Goal: Task Accomplishment & Management: Complete application form

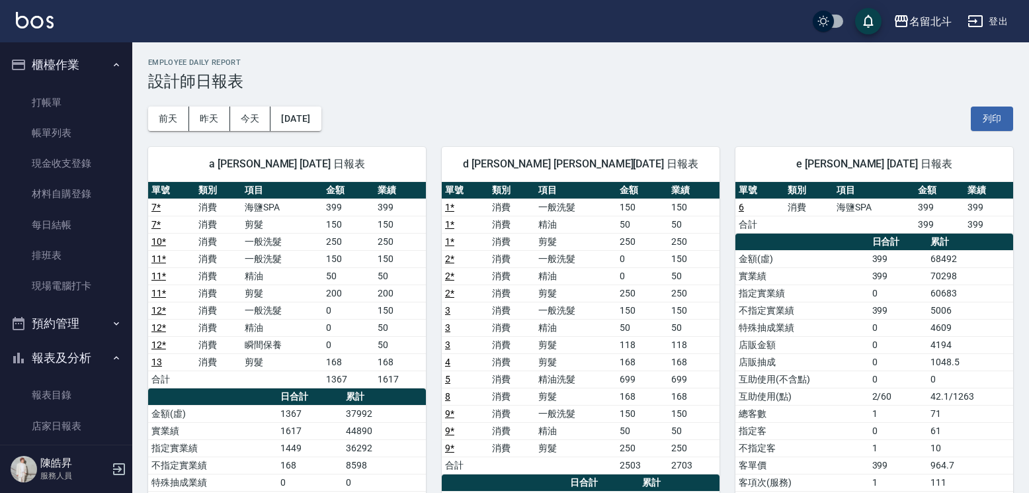
click at [86, 95] on link "打帳單" at bounding box center [66, 102] width 122 height 30
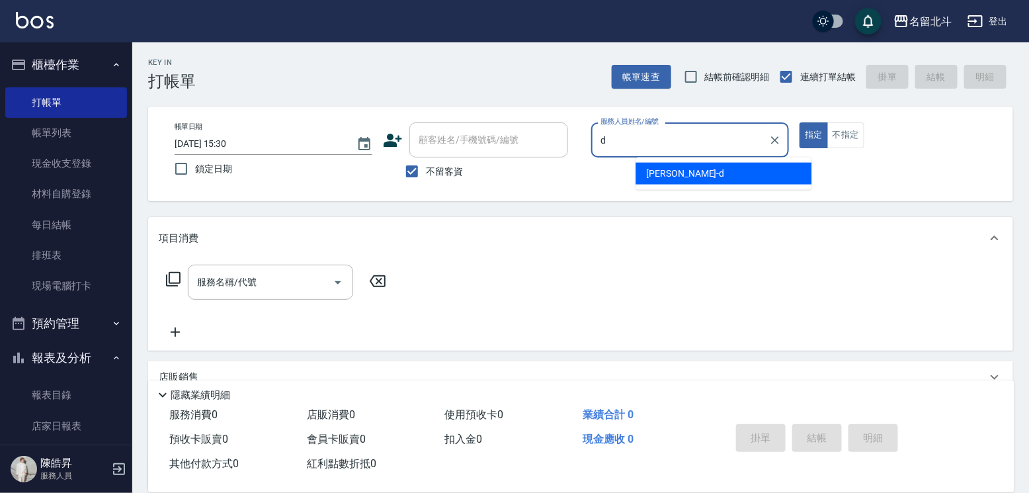
type input "[PERSON_NAME] -d"
type button "true"
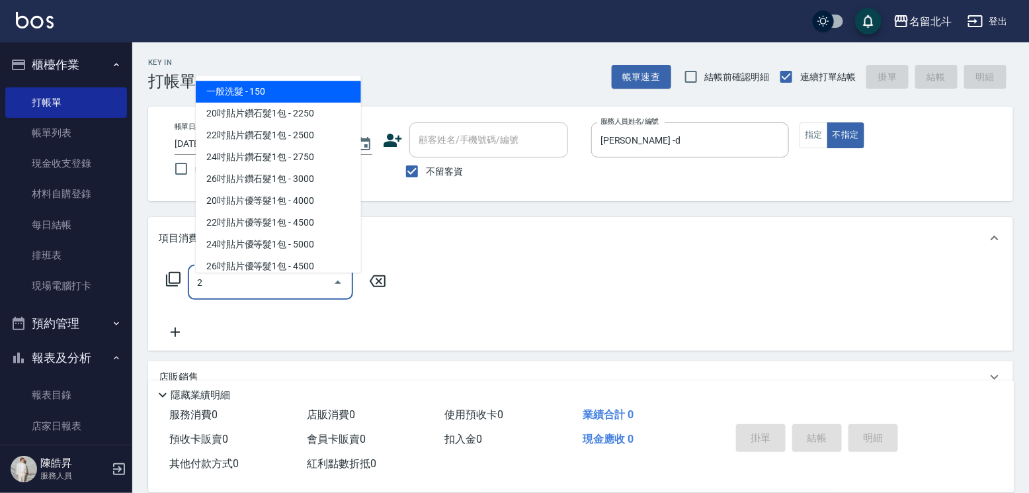
type input "一般洗髮(2)"
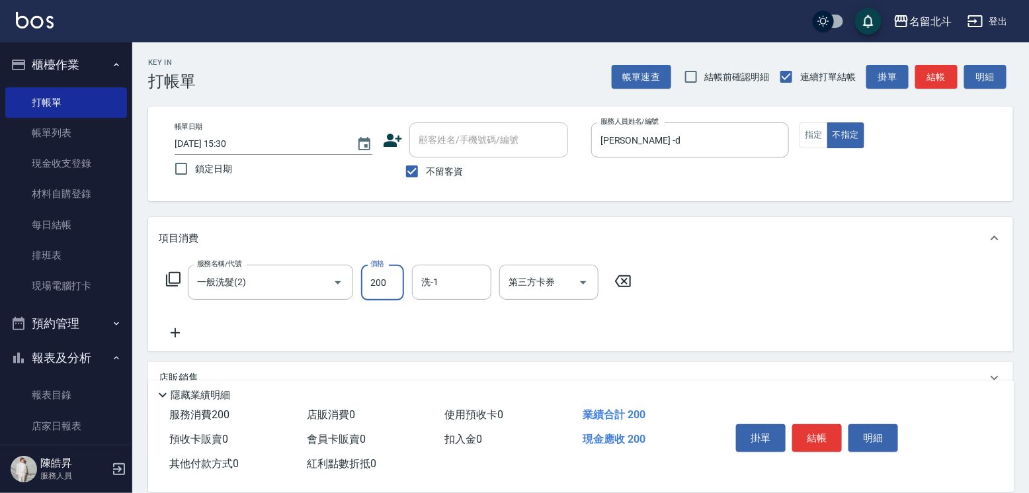
type input "200"
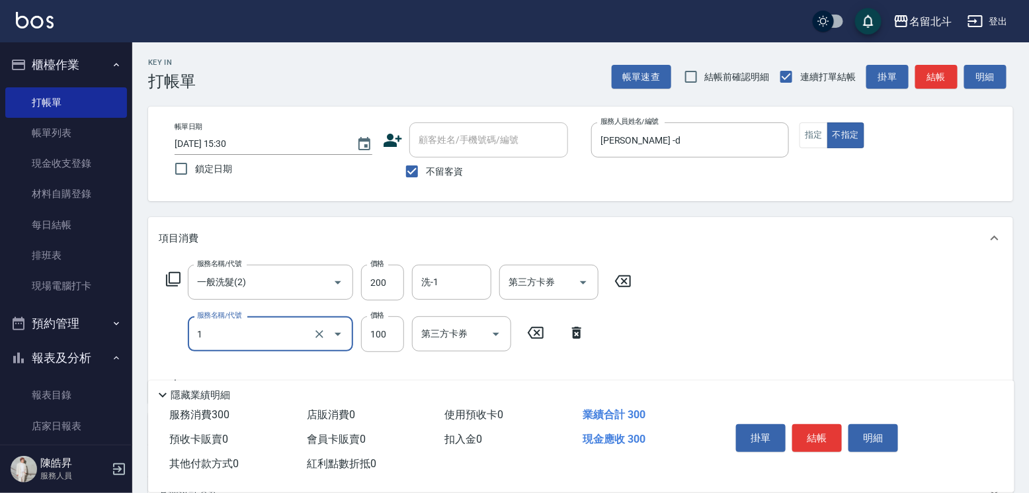
type input "剪髮(1)"
type input "118"
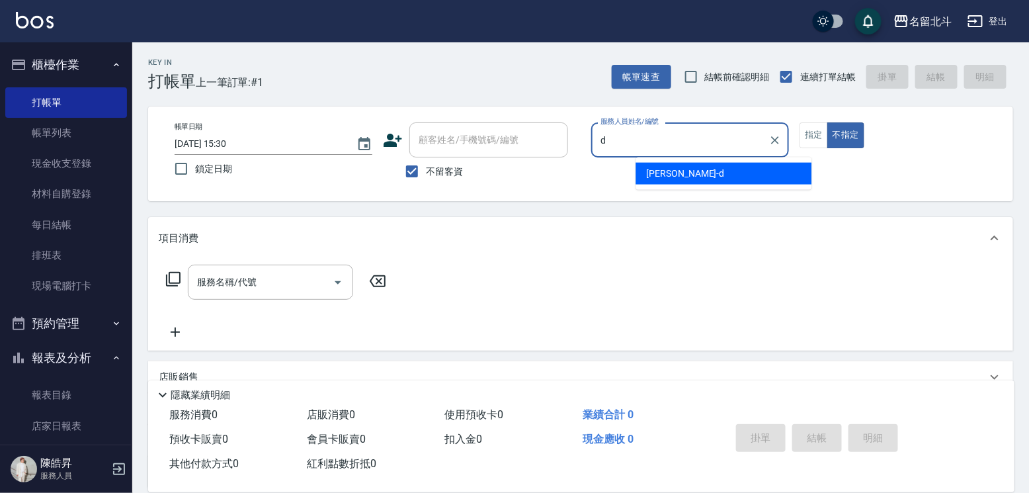
type input "[PERSON_NAME] -d"
type button "false"
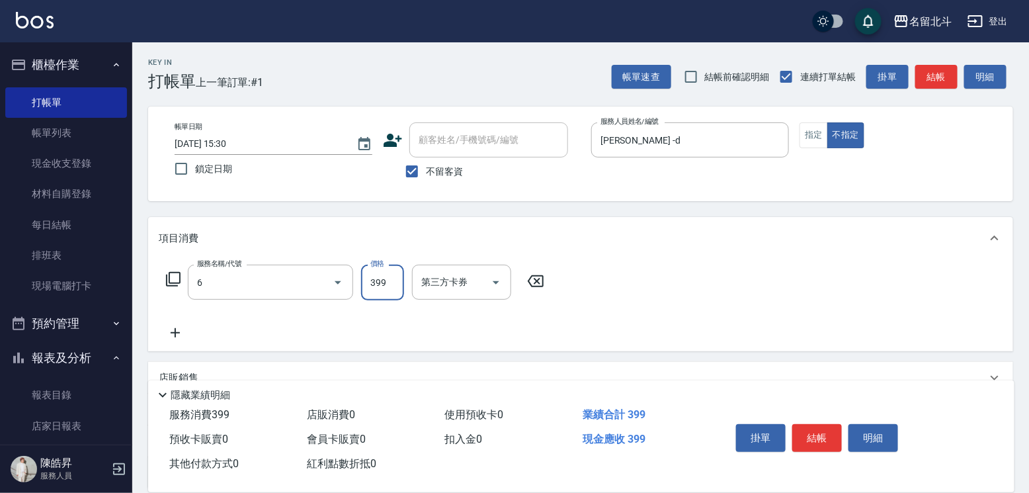
type input "海鹽SPA(6)"
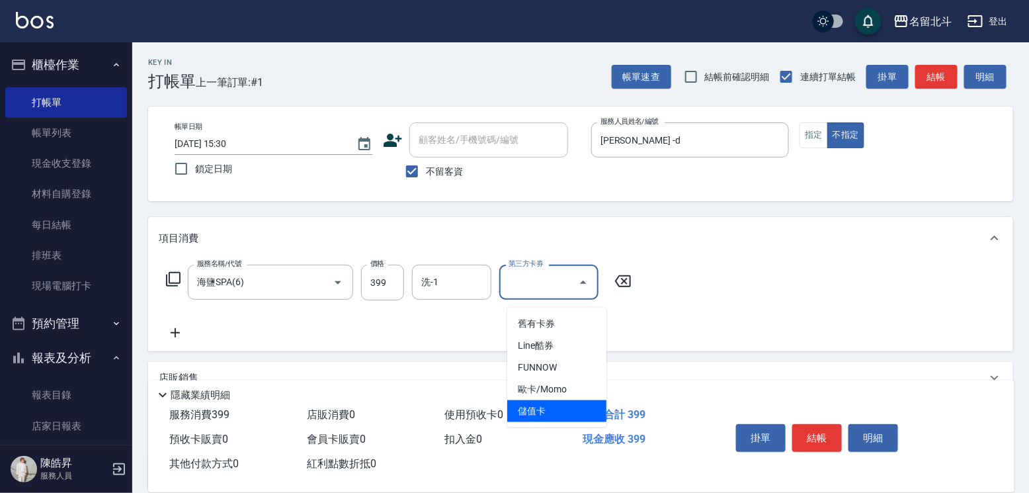
type input "儲值卡"
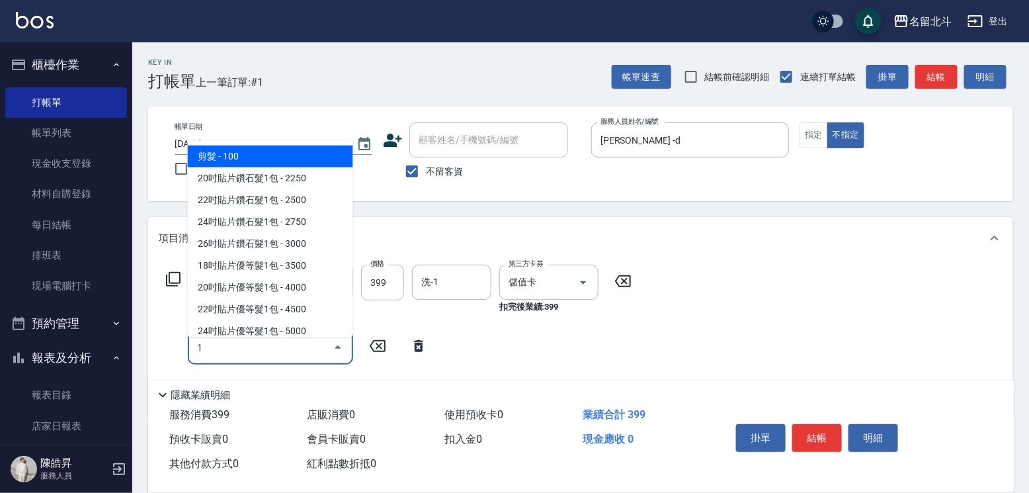
type input "剪髮(1)"
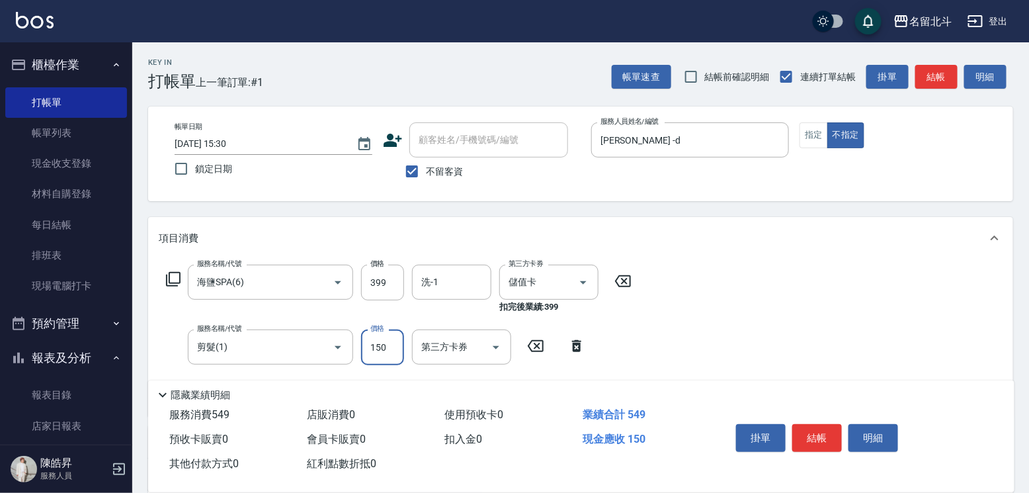
type input "150"
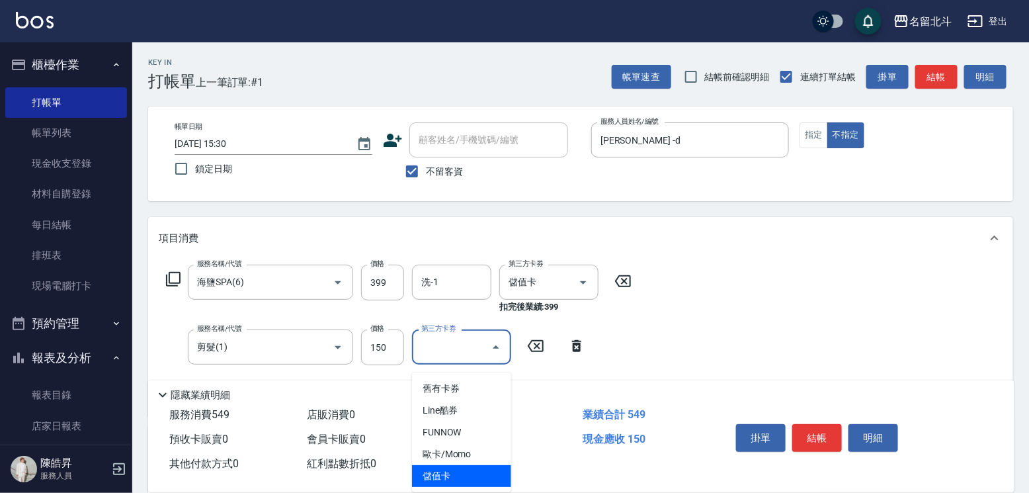
type input "儲值卡"
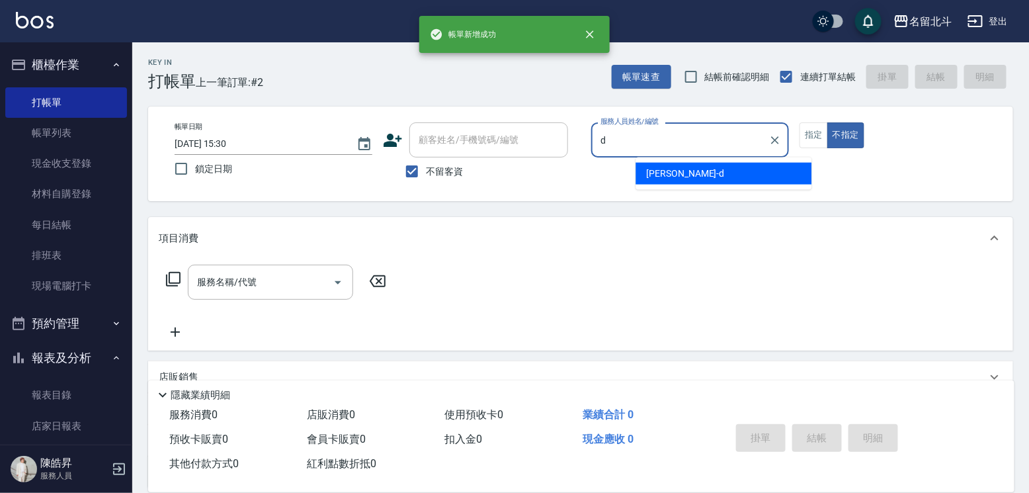
type input "[PERSON_NAME] -d"
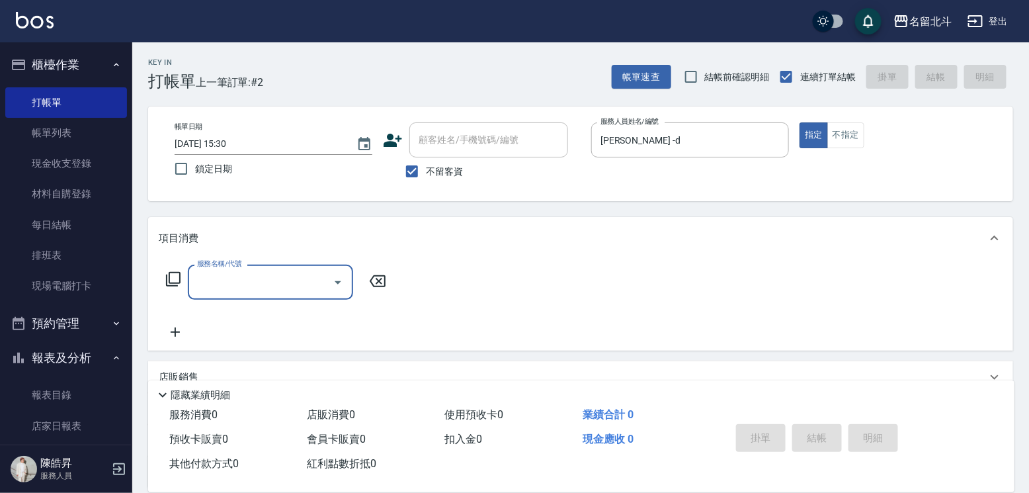
type input "1"
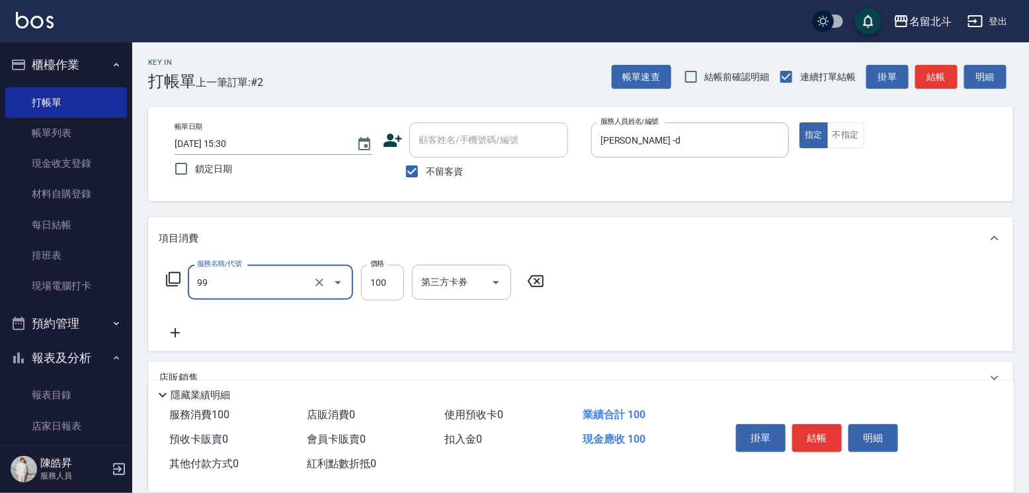
type input "VIP儲值(99)"
type input "1000"
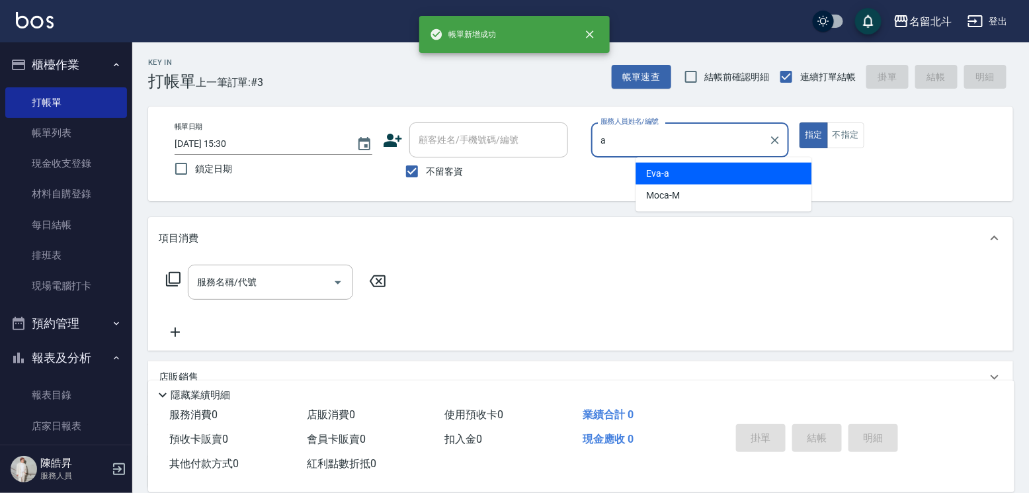
type input "[PERSON_NAME]-a"
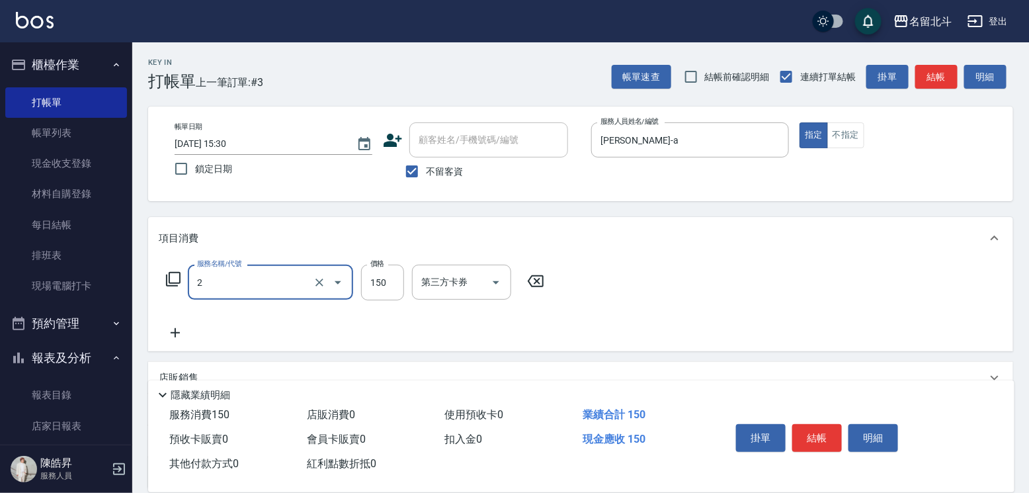
type input "一般洗髮(2)"
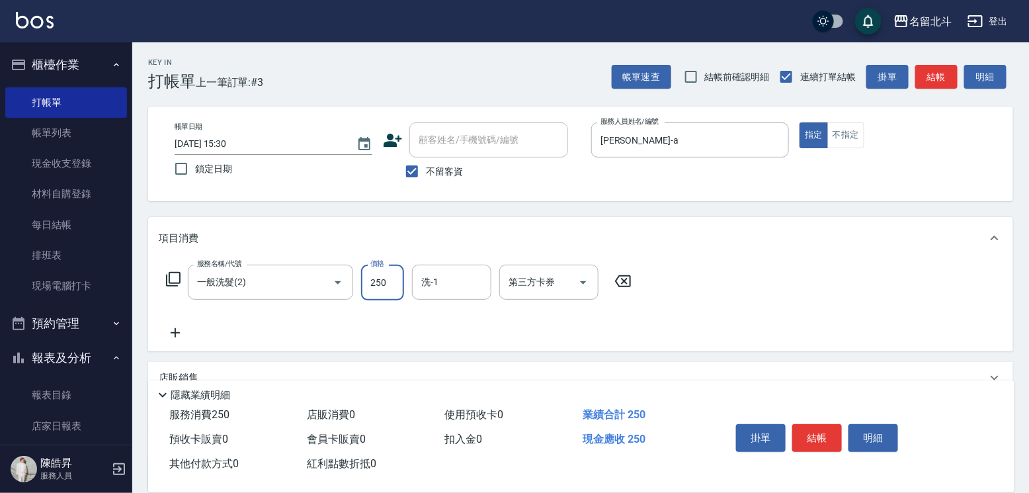
type input "250"
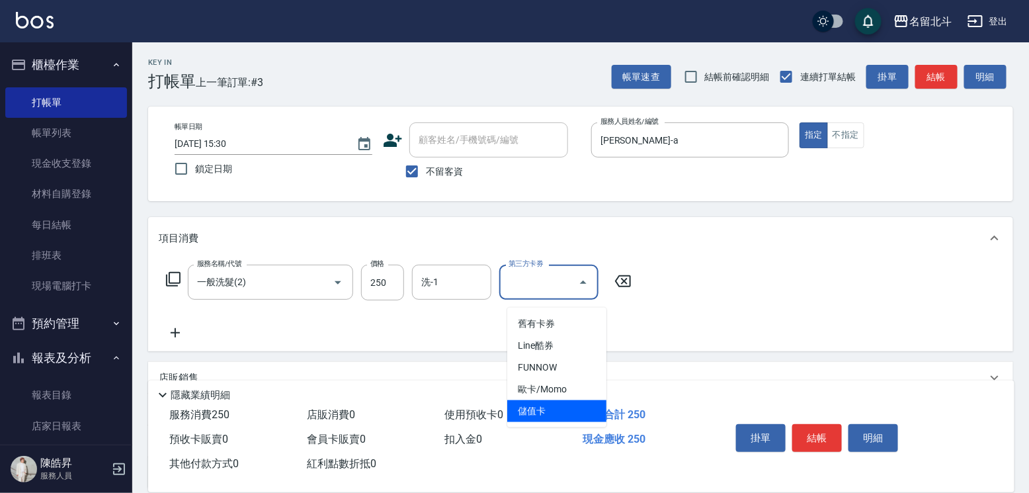
type input "儲值卡"
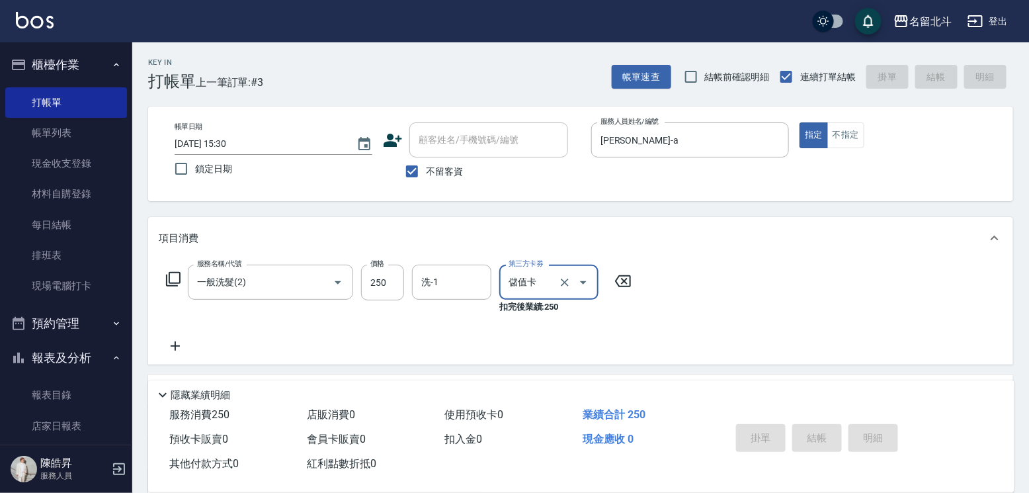
type input "[DATE] 15:31"
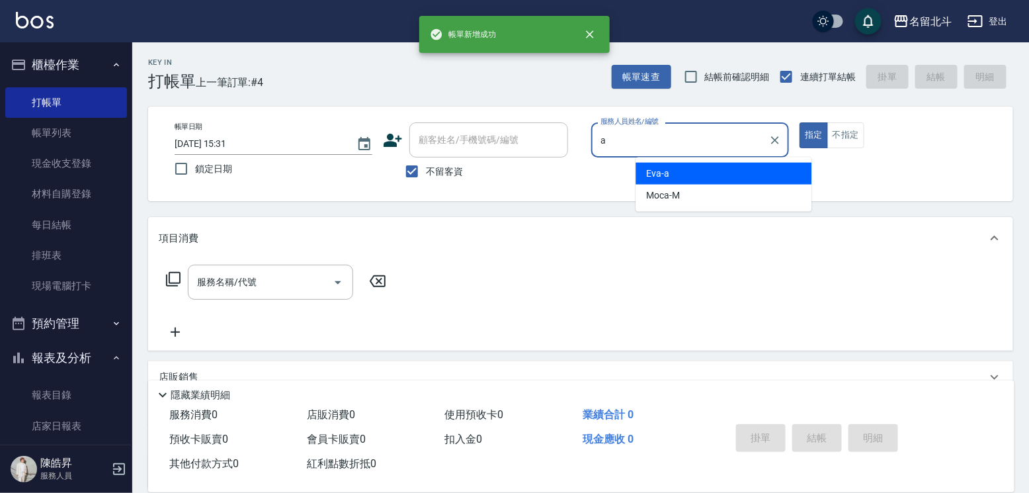
type input "[PERSON_NAME]-a"
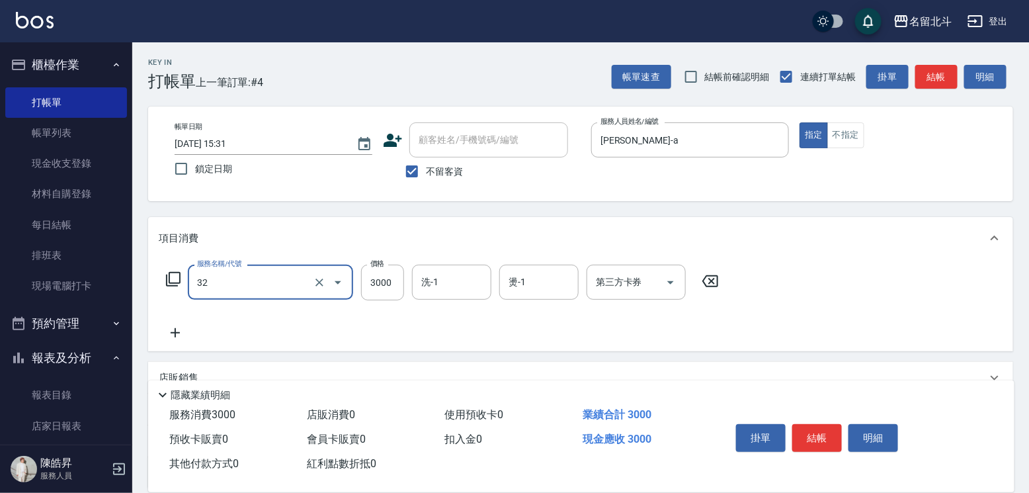
type input "染髮A餐(32)"
type input "2200"
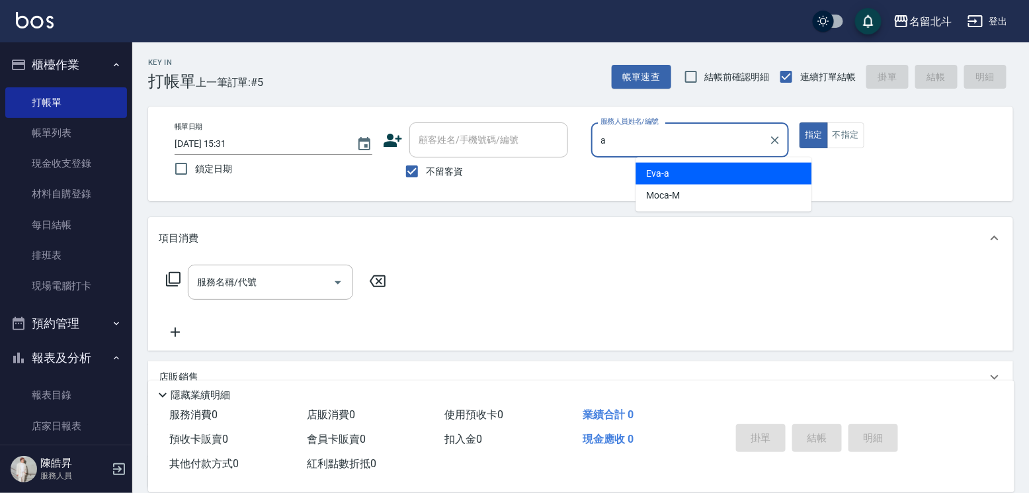
type input "[PERSON_NAME]-a"
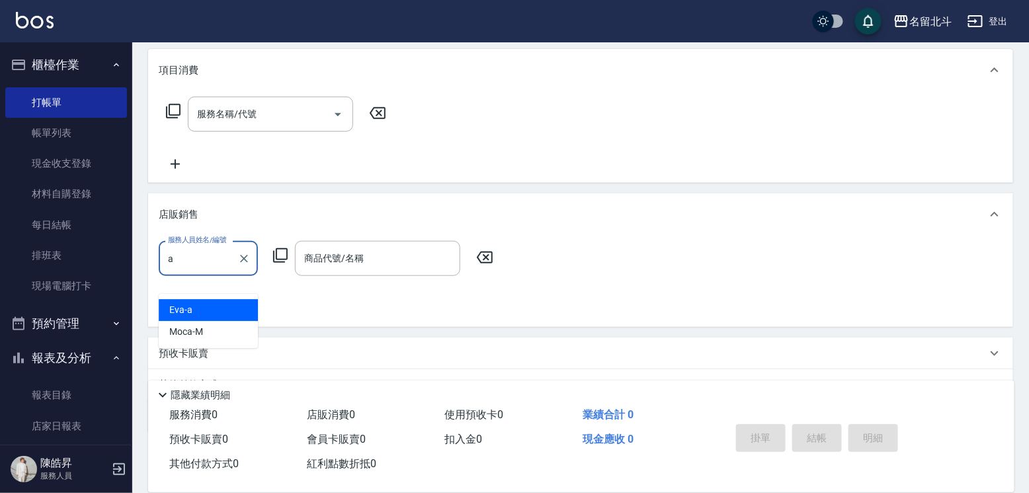
type input "[PERSON_NAME]-a"
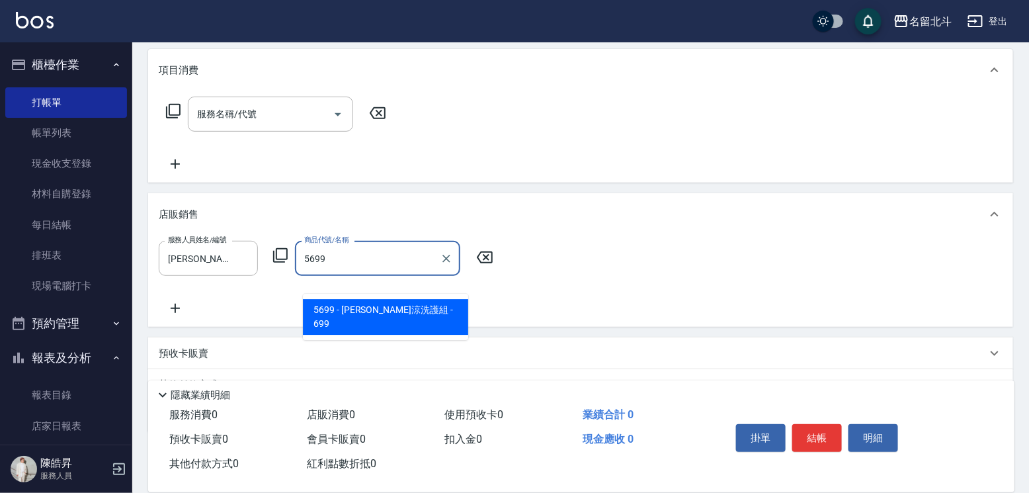
type input "[PERSON_NAME]涼洗護組"
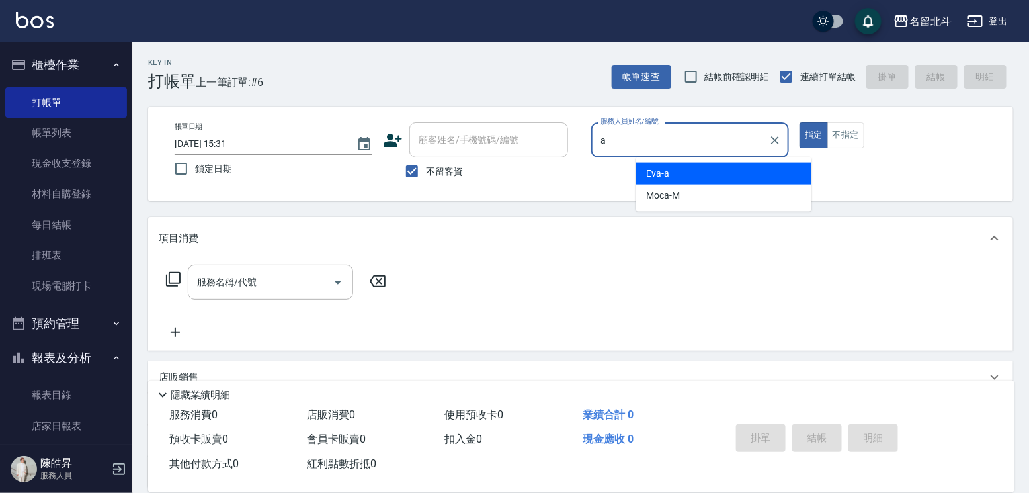
type input "[PERSON_NAME]-a"
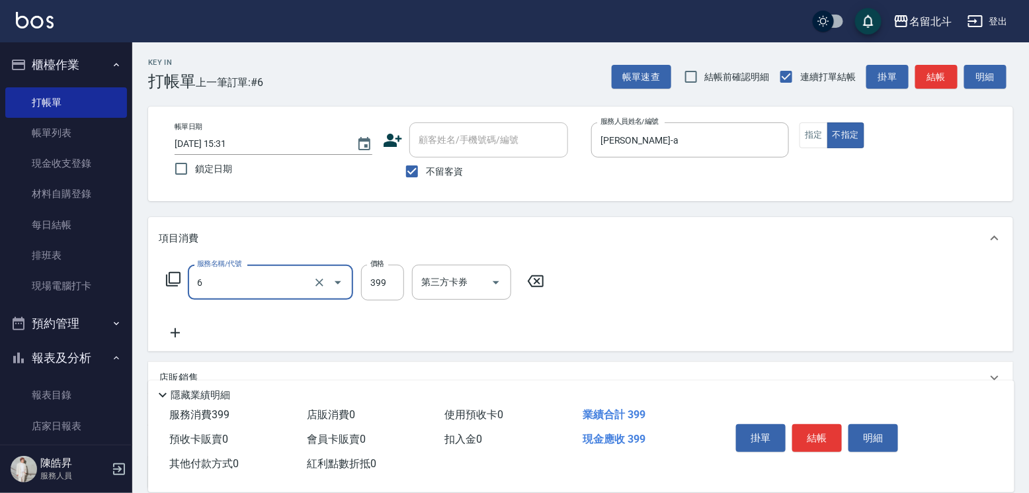
type input "海鹽SPA(6)"
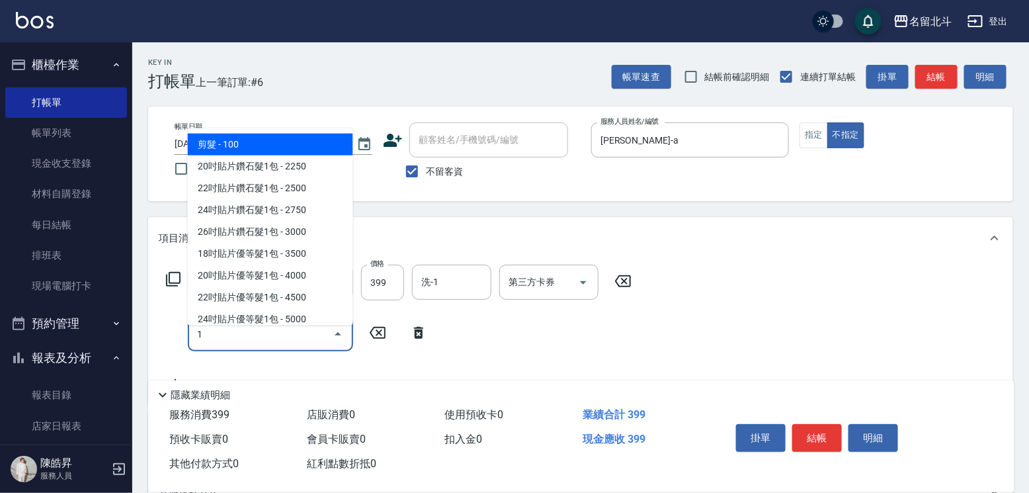
type input "剪髮(1)"
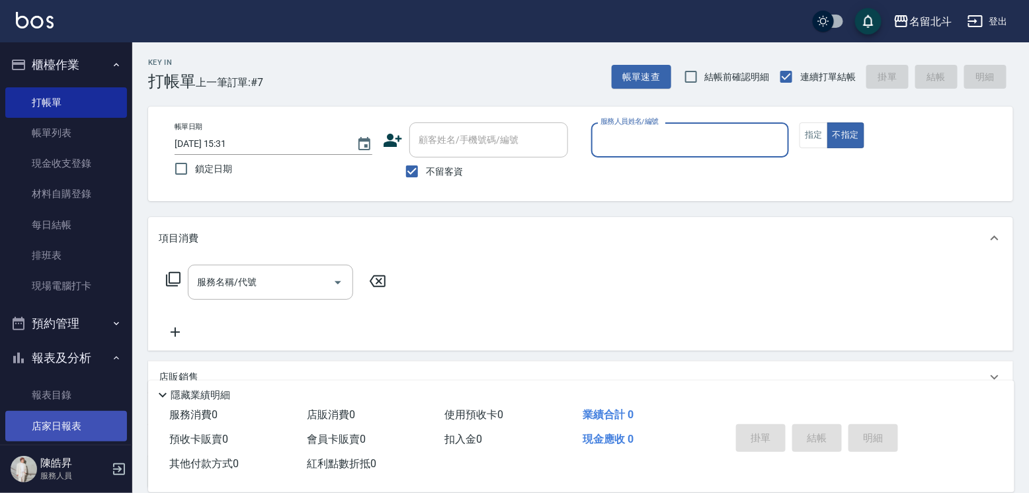
scroll to position [222, 0]
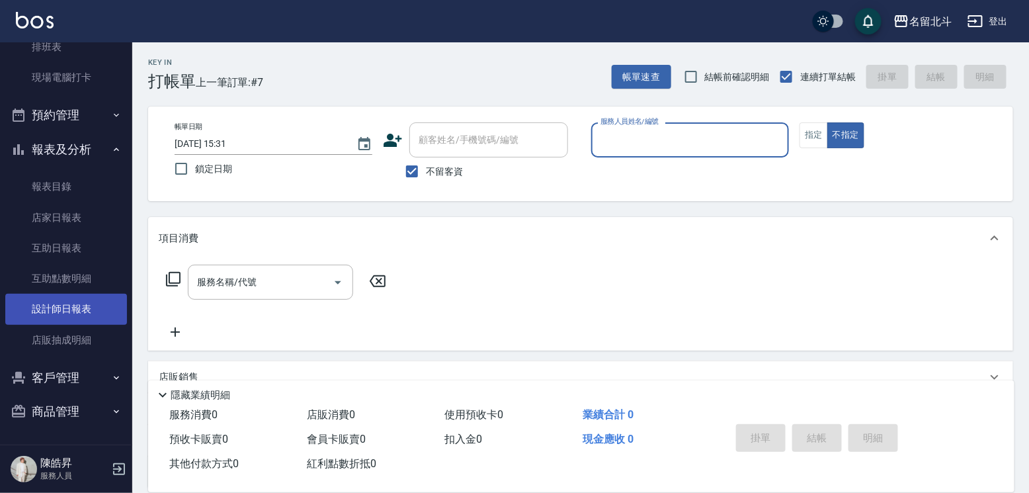
click at [90, 315] on link "設計師日報表" at bounding box center [66, 309] width 122 height 30
